Goal: Task Accomplishment & Management: Use online tool/utility

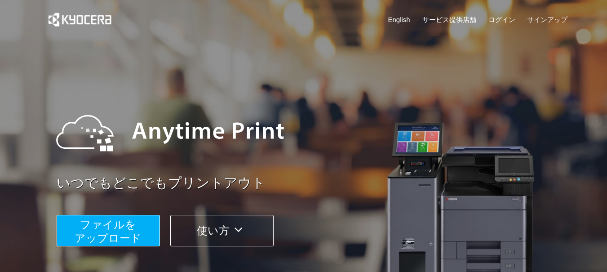
click at [117, 228] on span "ファイルを ​​アップロード" at bounding box center [108, 231] width 67 height 26
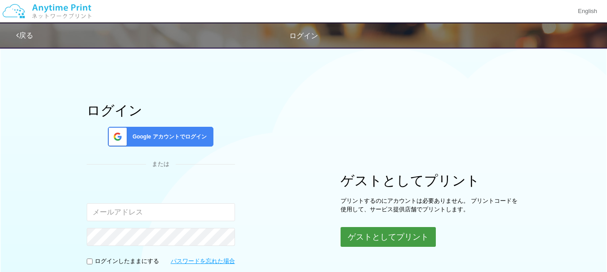
click at [411, 239] on button "ゲストとしてプリント" at bounding box center [388, 237] width 95 height 20
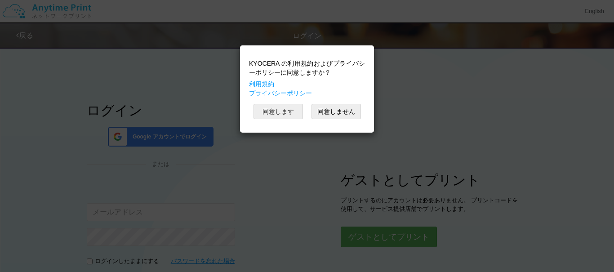
click at [283, 112] on button "同意します" at bounding box center [277, 111] width 49 height 15
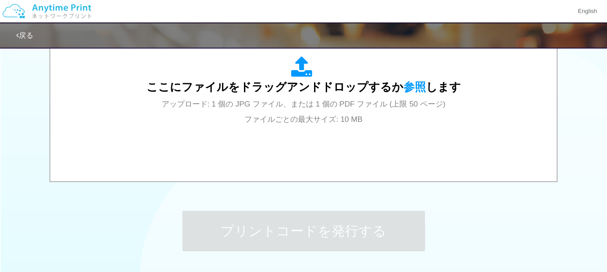
scroll to position [339, 0]
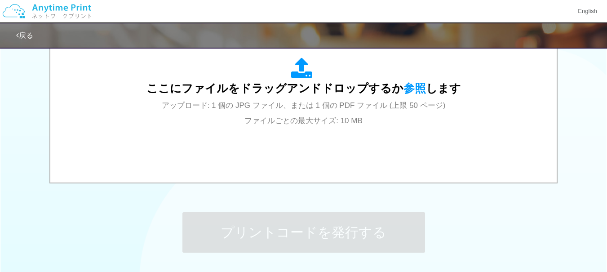
click at [404, 93] on span "参照" at bounding box center [415, 88] width 22 height 13
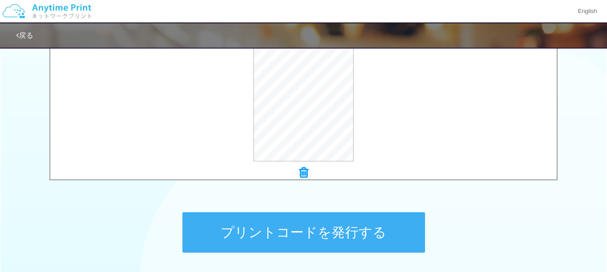
click at [401, 230] on button "プリントコードを発行する" at bounding box center [303, 232] width 243 height 40
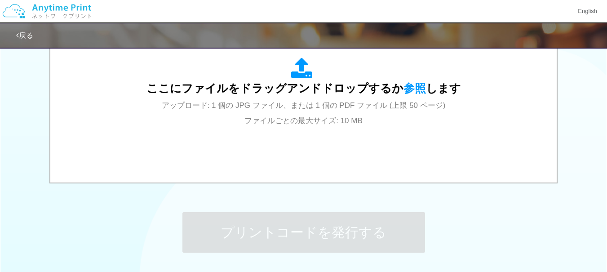
scroll to position [0, 0]
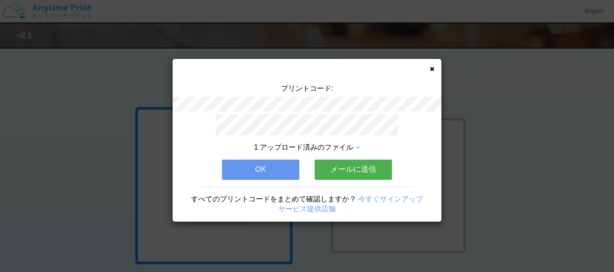
click at [380, 165] on button "メールに送信" at bounding box center [353, 170] width 77 height 20
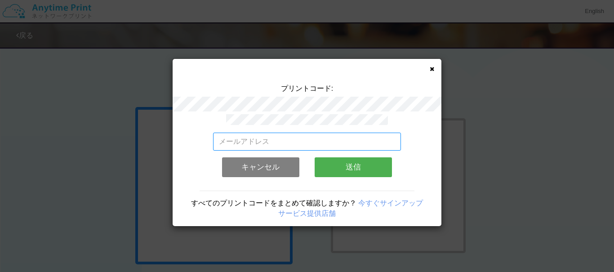
click at [364, 139] on input "email" at bounding box center [307, 142] width 188 height 18
type input "[EMAIL_ADDRESS][DOMAIN_NAME]"
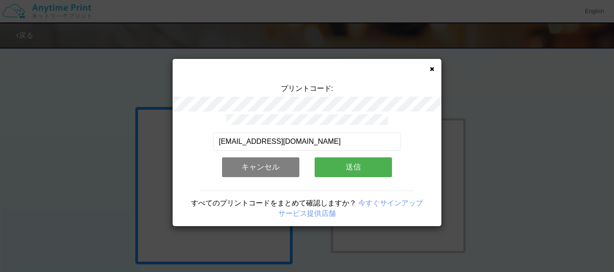
click at [373, 166] on button "送信" at bounding box center [353, 167] width 77 height 20
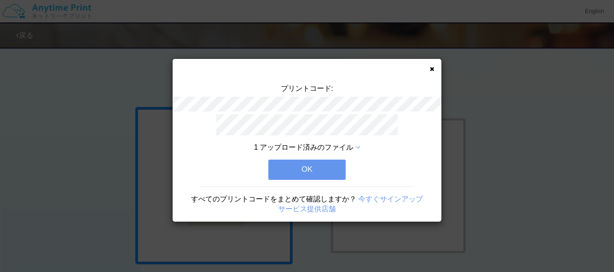
click at [330, 167] on button "OK" at bounding box center [306, 170] width 77 height 20
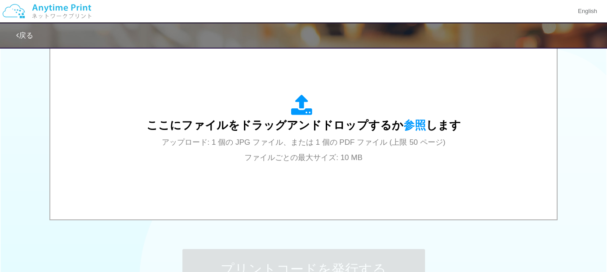
scroll to position [304, 0]
click at [414, 120] on span "参照" at bounding box center [415, 123] width 22 height 13
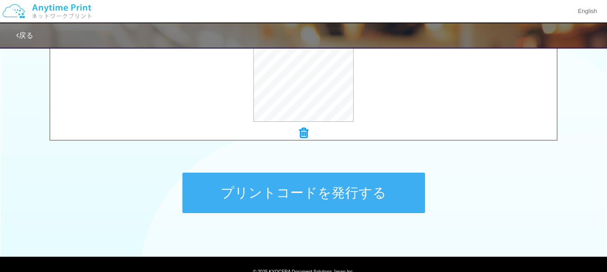
scroll to position [380, 0]
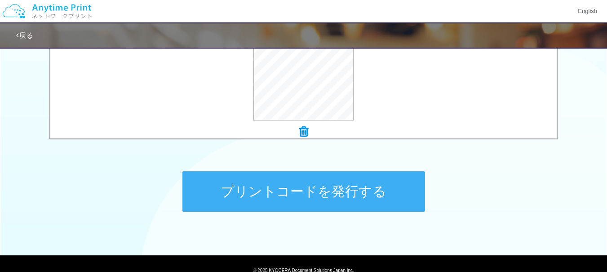
click at [394, 195] on button "プリントコードを発行する" at bounding box center [303, 191] width 243 height 40
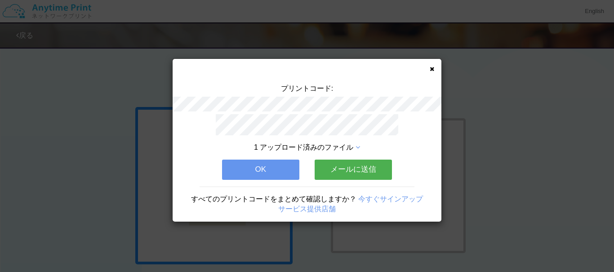
click at [378, 169] on button "メールに送信" at bounding box center [353, 170] width 77 height 20
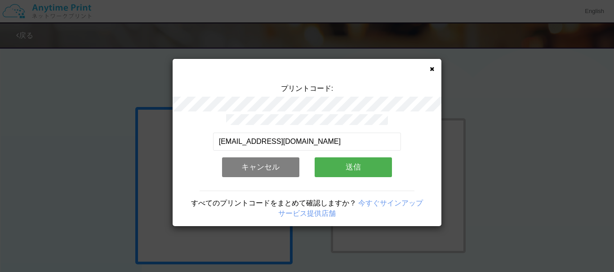
click at [376, 165] on button "送信" at bounding box center [353, 167] width 77 height 20
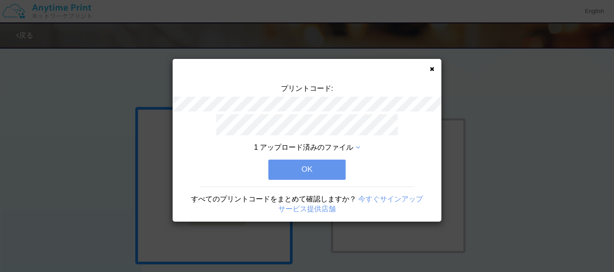
click at [339, 170] on button "OK" at bounding box center [306, 170] width 77 height 20
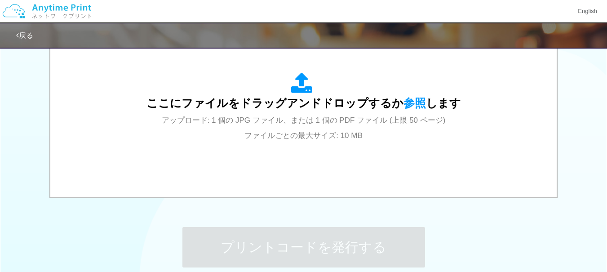
scroll to position [327, 0]
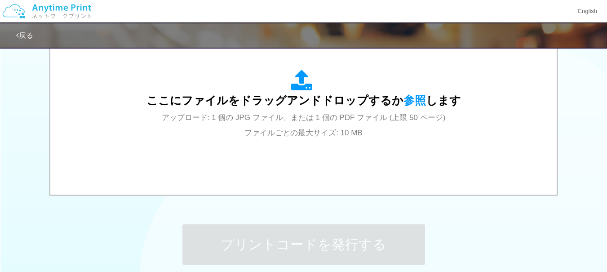
click at [408, 100] on span "参照" at bounding box center [415, 100] width 22 height 13
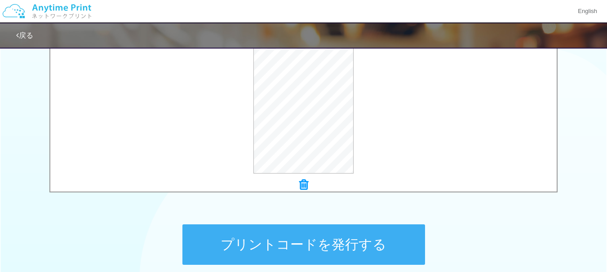
click at [392, 240] on button "プリントコードを発行する" at bounding box center [303, 244] width 243 height 40
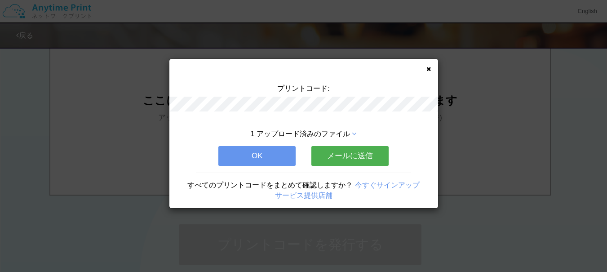
scroll to position [0, 0]
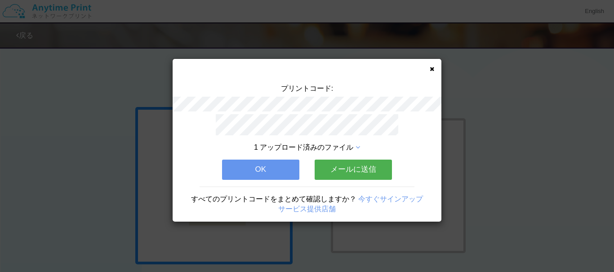
click at [369, 165] on button "メールに送信" at bounding box center [353, 170] width 77 height 20
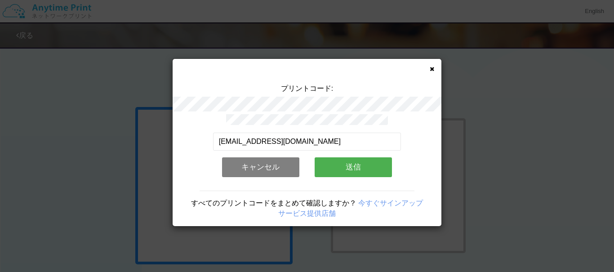
click at [371, 161] on button "送信" at bounding box center [353, 167] width 77 height 20
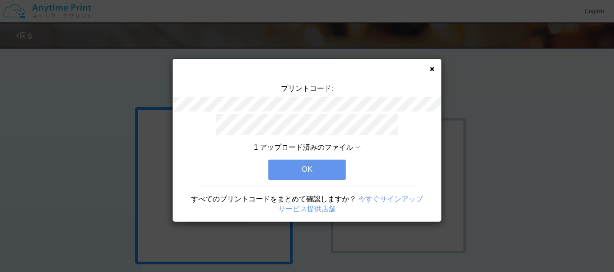
click at [335, 161] on button "OK" at bounding box center [306, 170] width 77 height 20
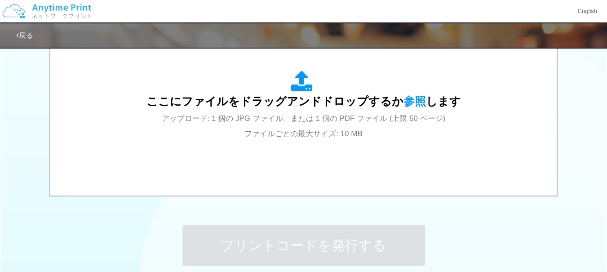
scroll to position [326, 0]
click at [412, 100] on span "参照" at bounding box center [415, 101] width 22 height 13
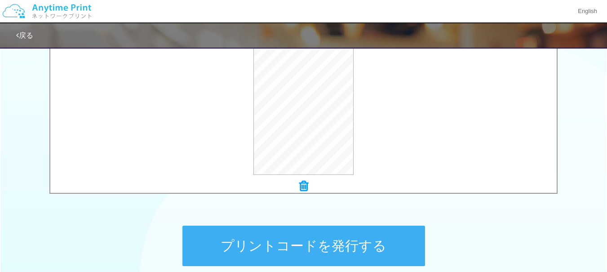
click at [390, 250] on button "プリントコードを発行する" at bounding box center [303, 246] width 243 height 40
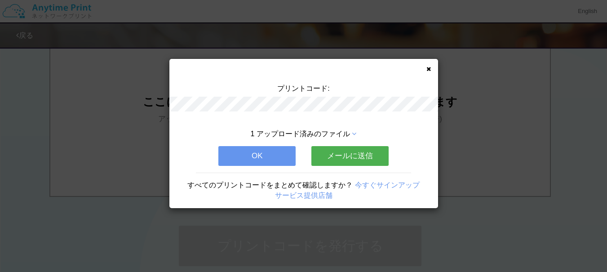
scroll to position [0, 0]
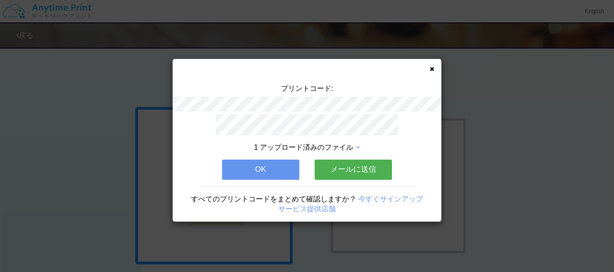
click at [375, 167] on button "メールに送信" at bounding box center [353, 170] width 77 height 20
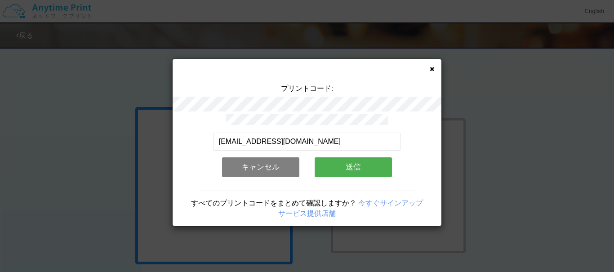
click at [377, 164] on button "送信" at bounding box center [353, 167] width 77 height 20
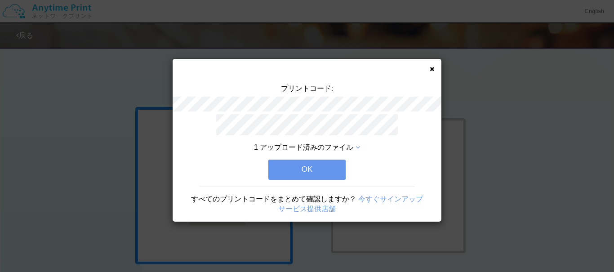
click at [326, 163] on button "OK" at bounding box center [306, 170] width 77 height 20
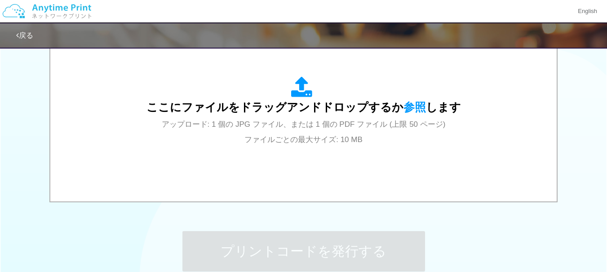
scroll to position [323, 0]
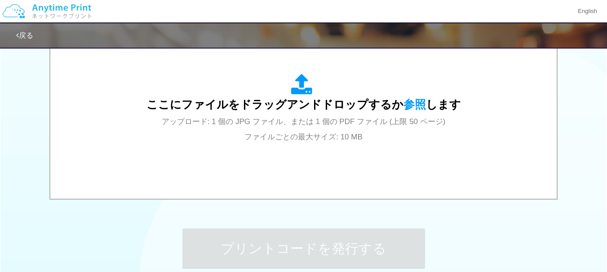
click at [413, 106] on span "参照" at bounding box center [415, 104] width 22 height 13
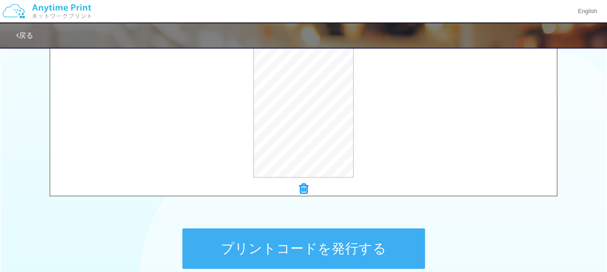
click at [390, 245] on button "プリントコードを発行する" at bounding box center [303, 248] width 243 height 40
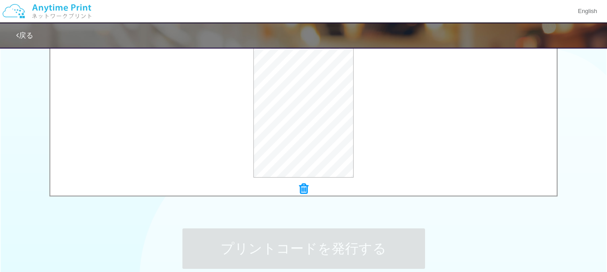
scroll to position [0, 0]
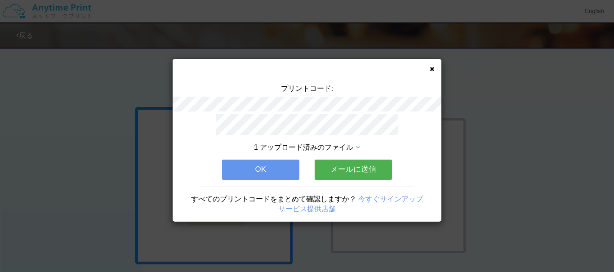
click at [360, 166] on button "メールに送信" at bounding box center [353, 170] width 77 height 20
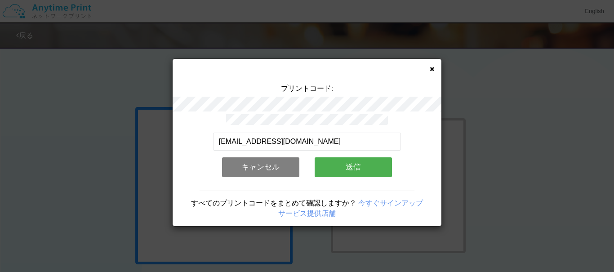
click at [374, 162] on button "送信" at bounding box center [353, 167] width 77 height 20
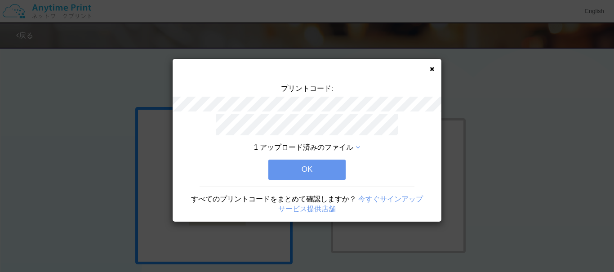
click at [339, 169] on button "OK" at bounding box center [306, 170] width 77 height 20
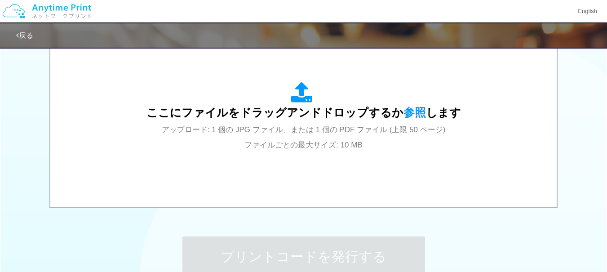
scroll to position [315, 0]
click at [404, 111] on span "参照" at bounding box center [415, 112] width 22 height 13
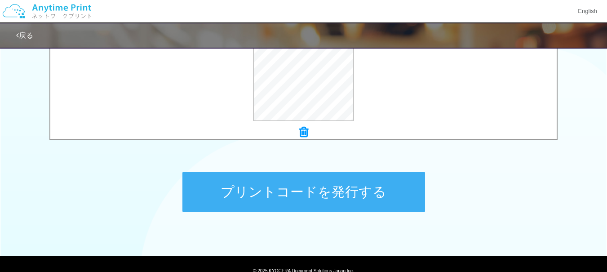
scroll to position [381, 0]
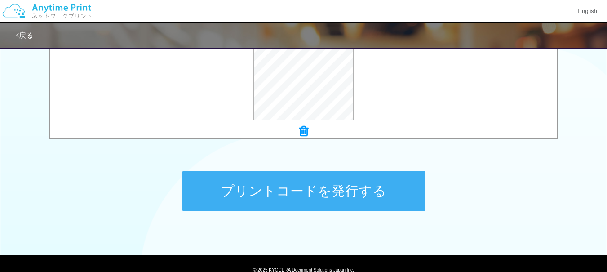
click at [395, 195] on button "プリントコードを発行する" at bounding box center [303, 191] width 243 height 40
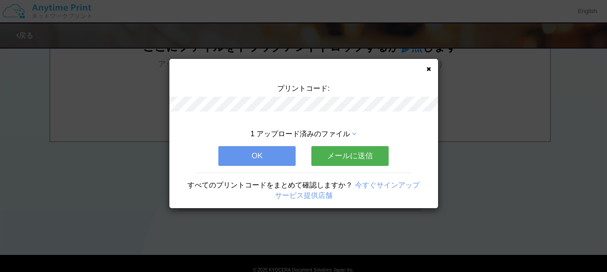
scroll to position [0, 0]
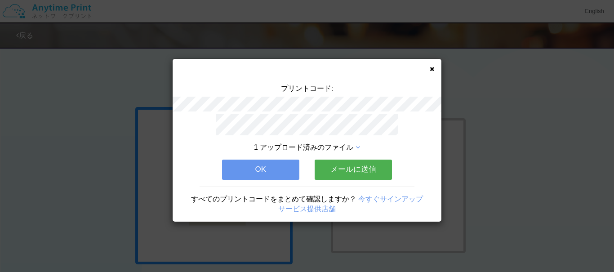
click at [367, 166] on button "メールに送信" at bounding box center [353, 170] width 77 height 20
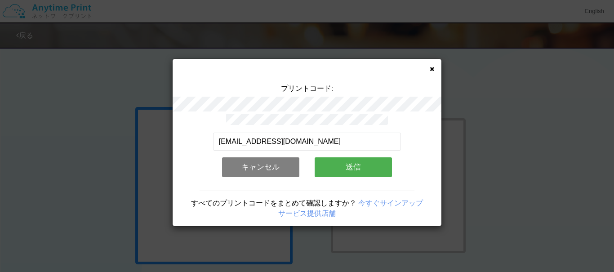
click at [374, 164] on button "送信" at bounding box center [353, 167] width 77 height 20
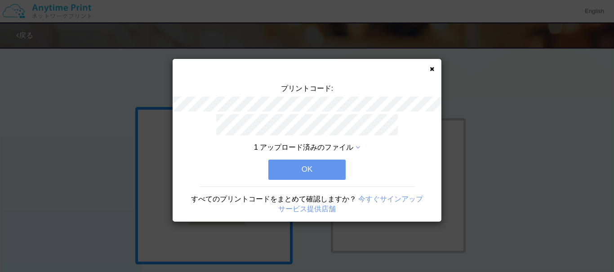
click at [339, 165] on button "OK" at bounding box center [306, 170] width 77 height 20
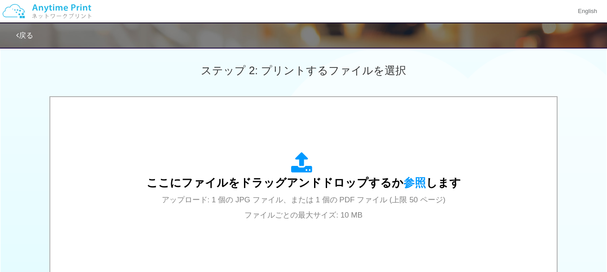
scroll to position [246, 0]
click at [406, 179] on span "参照" at bounding box center [415, 181] width 22 height 13
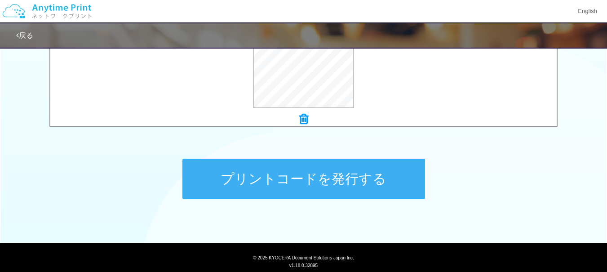
scroll to position [412, 0]
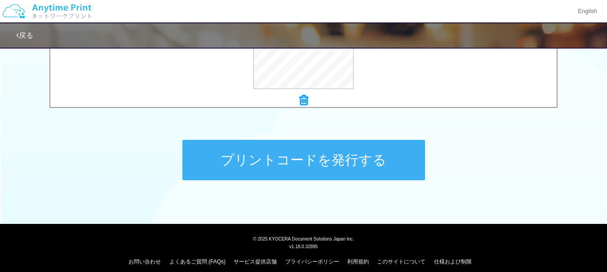
click at [406, 164] on button "プリントコードを発行する" at bounding box center [303, 160] width 243 height 40
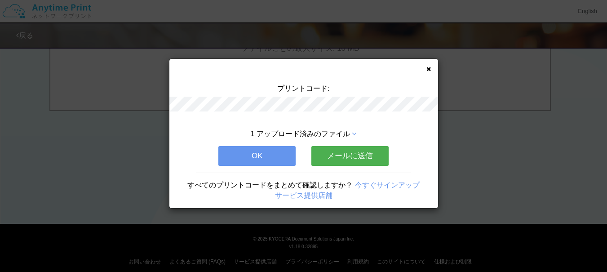
scroll to position [0, 0]
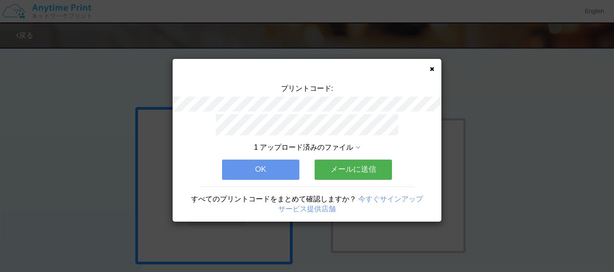
click at [372, 167] on button "メールに送信" at bounding box center [353, 170] width 77 height 20
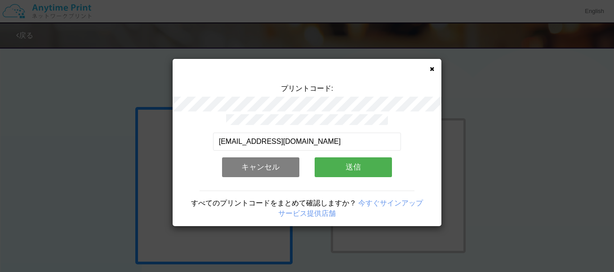
click at [376, 168] on button "送信" at bounding box center [353, 167] width 77 height 20
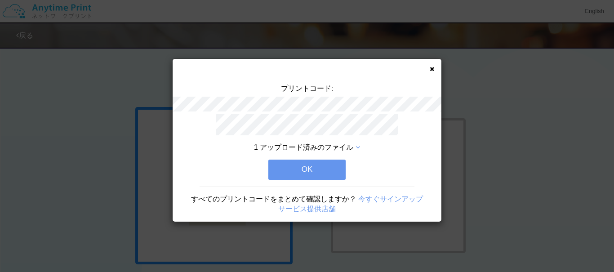
click at [327, 173] on button "OK" at bounding box center [306, 170] width 77 height 20
